Goal: Task Accomplishment & Management: Use online tool/utility

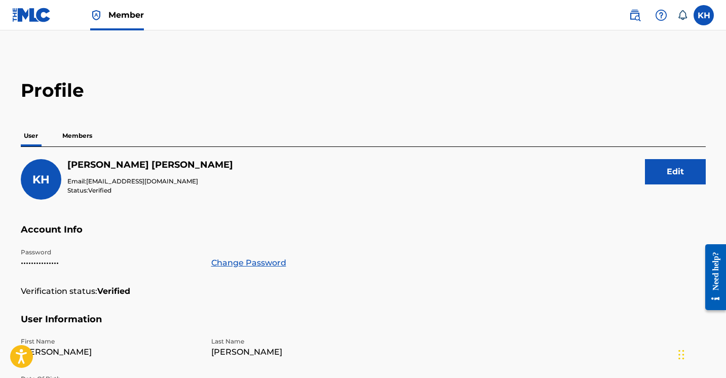
click at [78, 135] on p "Members" at bounding box center [77, 135] width 36 height 21
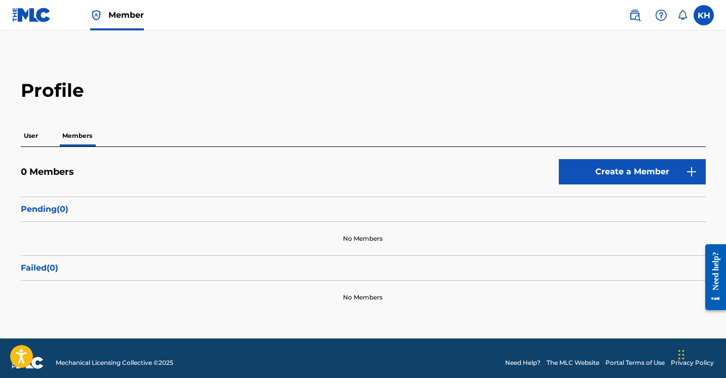
click at [25, 139] on p "User" at bounding box center [31, 135] width 20 height 21
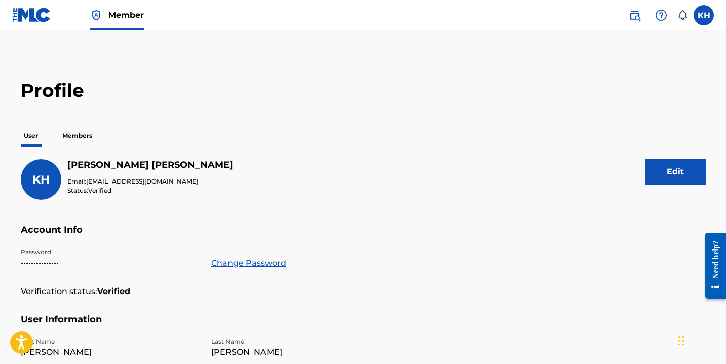
click at [24, 15] on img at bounding box center [31, 15] width 39 height 15
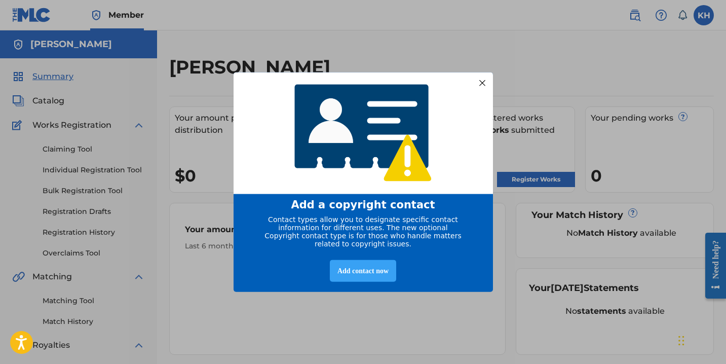
click at [360, 275] on div "Add contact now" at bounding box center [363, 270] width 66 height 22
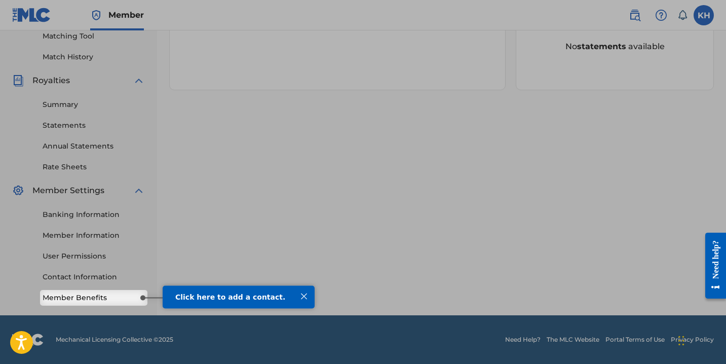
click at [81, 300] on link "Member Benefits" at bounding box center [94, 297] width 102 height 11
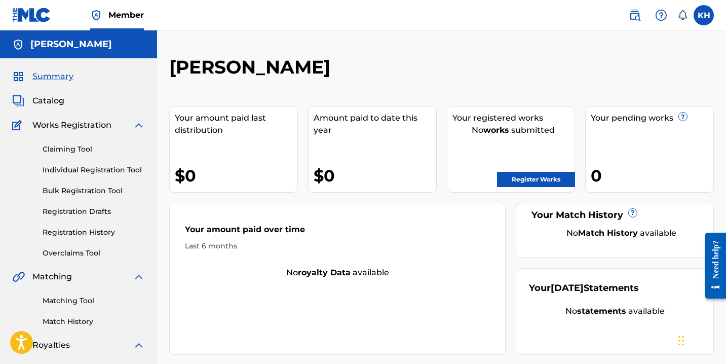
click at [512, 180] on link "Register Works" at bounding box center [536, 179] width 78 height 15
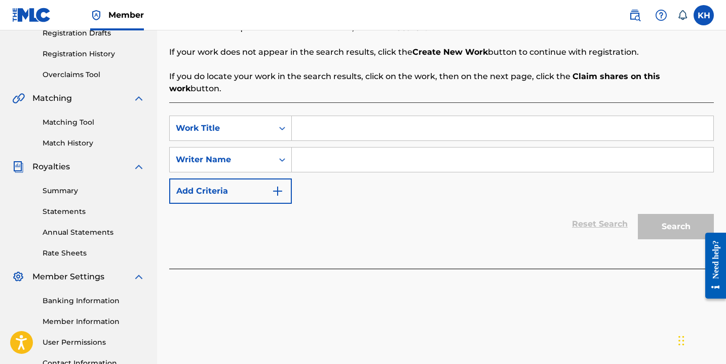
scroll to position [172, 0]
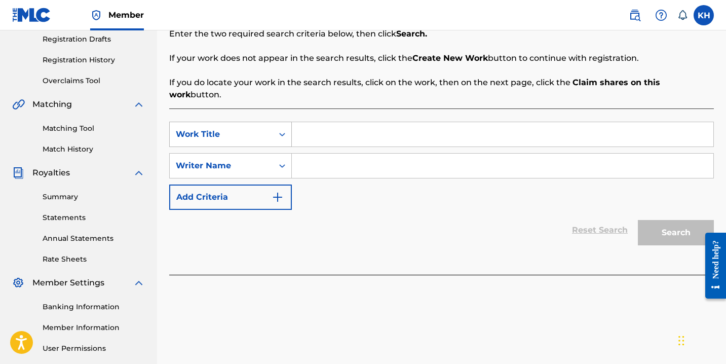
click at [282, 129] on icon "Search Form" at bounding box center [282, 134] width 10 height 10
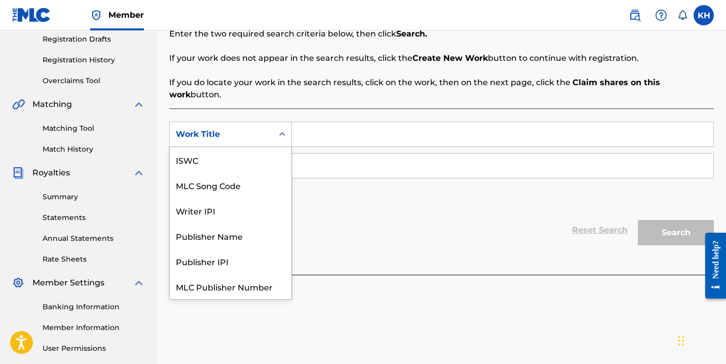
scroll to position [25, 0]
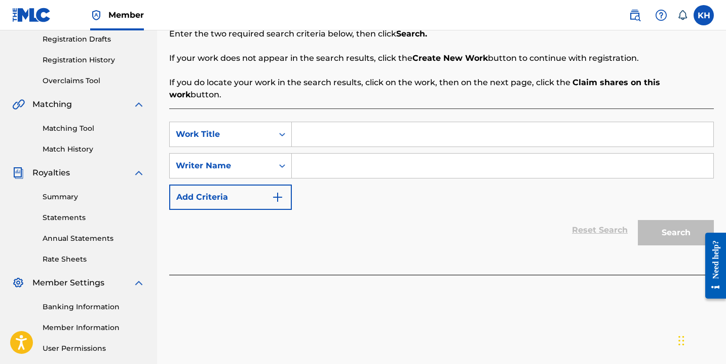
click at [282, 129] on icon "Search Form" at bounding box center [282, 134] width 10 height 10
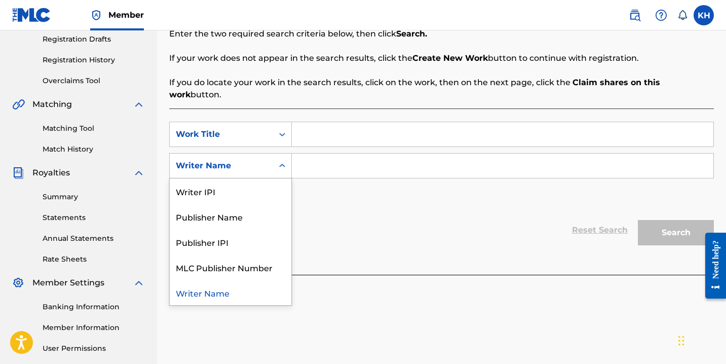
click at [284, 161] on icon "Search Form" at bounding box center [282, 166] width 10 height 10
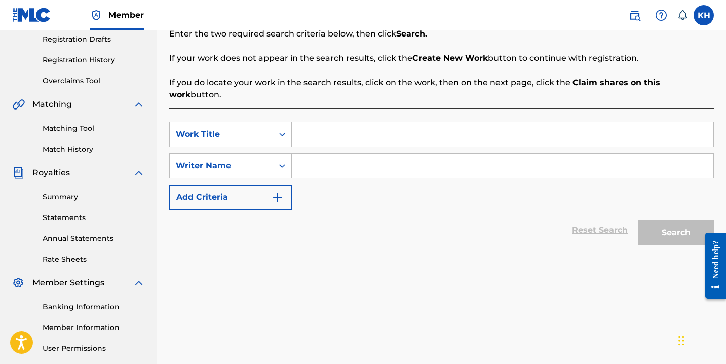
click at [284, 161] on icon "Search Form" at bounding box center [282, 166] width 10 height 10
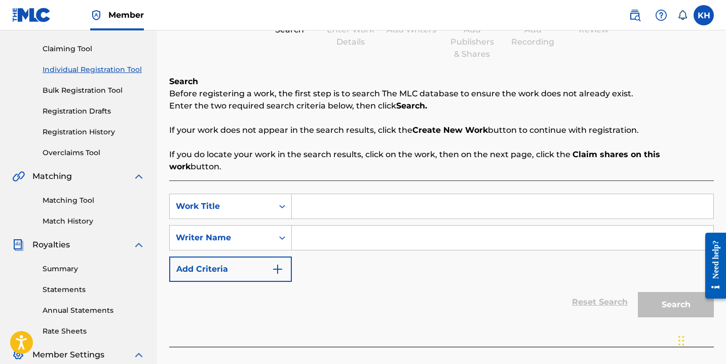
scroll to position [117, 0]
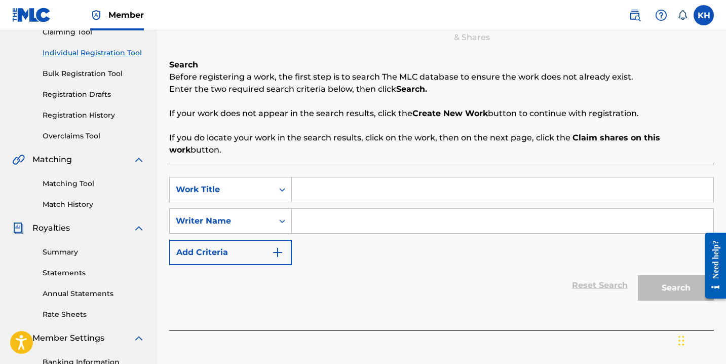
click at [330, 177] on input "Search Form" at bounding box center [503, 189] width 422 height 24
